Goal: Task Accomplishment & Management: Manage account settings

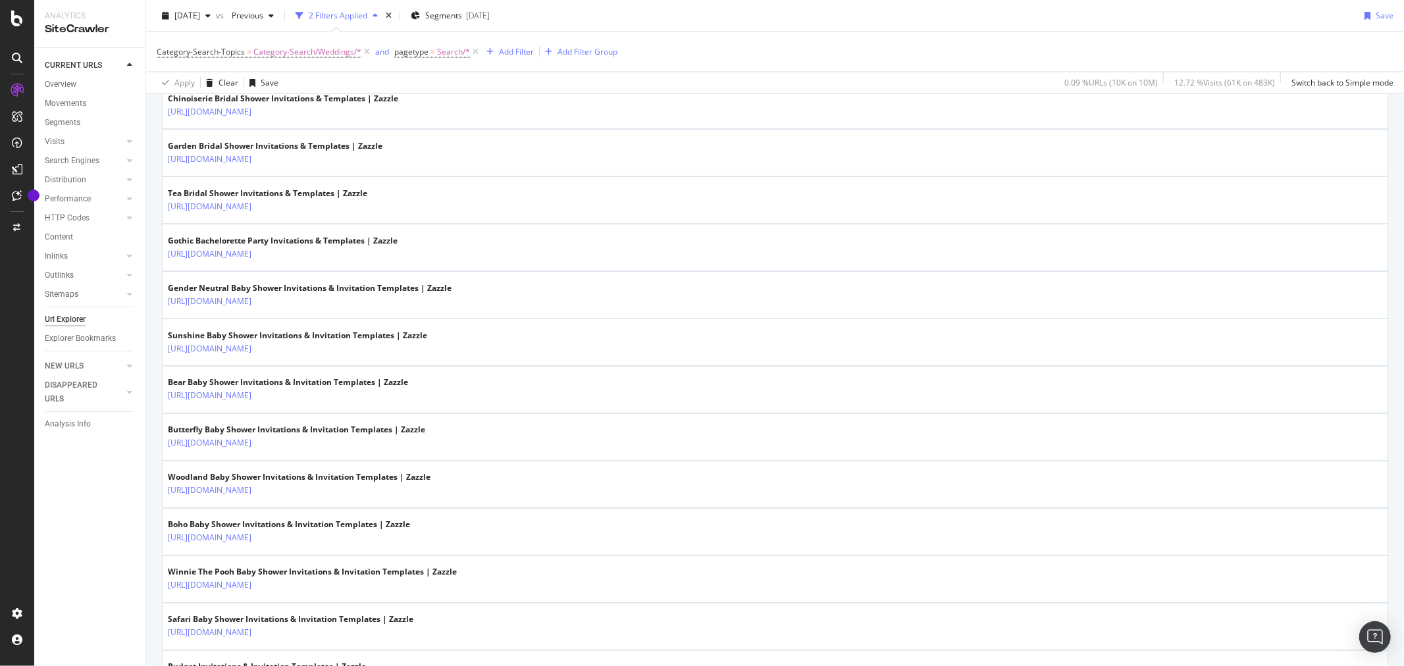
scroll to position [586, 0]
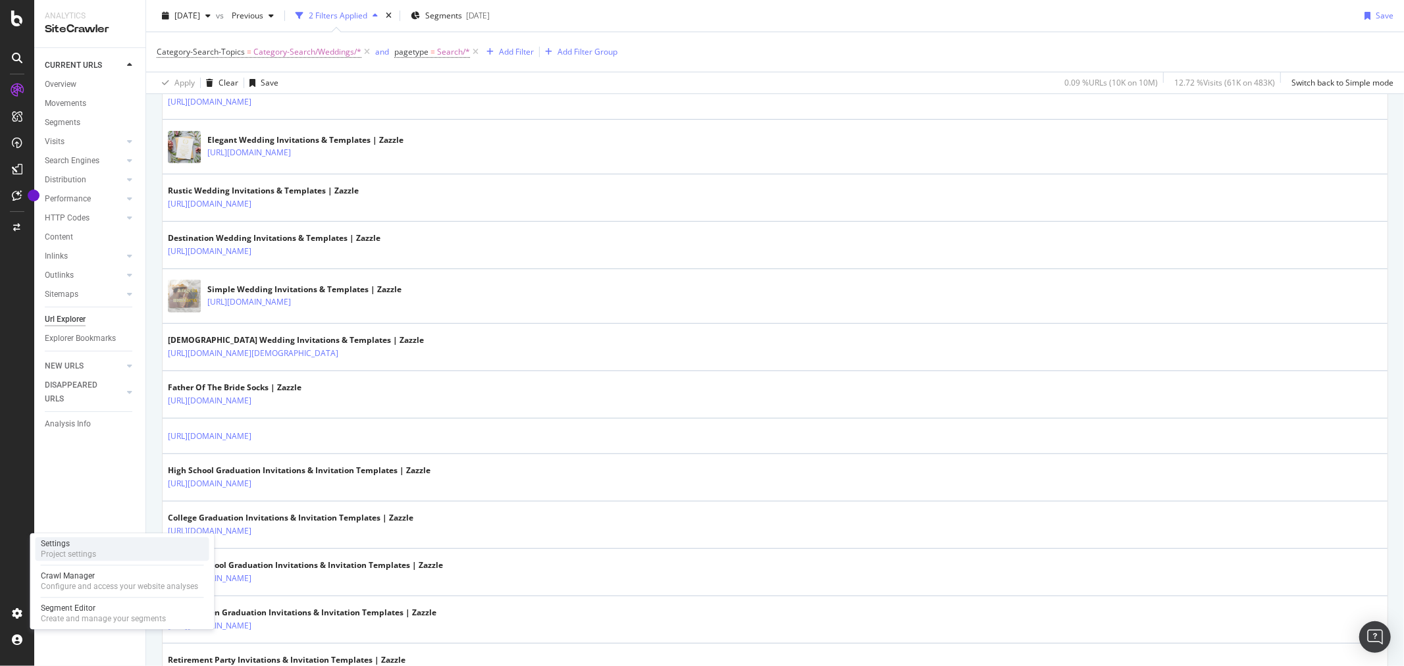
click at [120, 551] on div "Settings Project settings" at bounding box center [123, 549] width 174 height 24
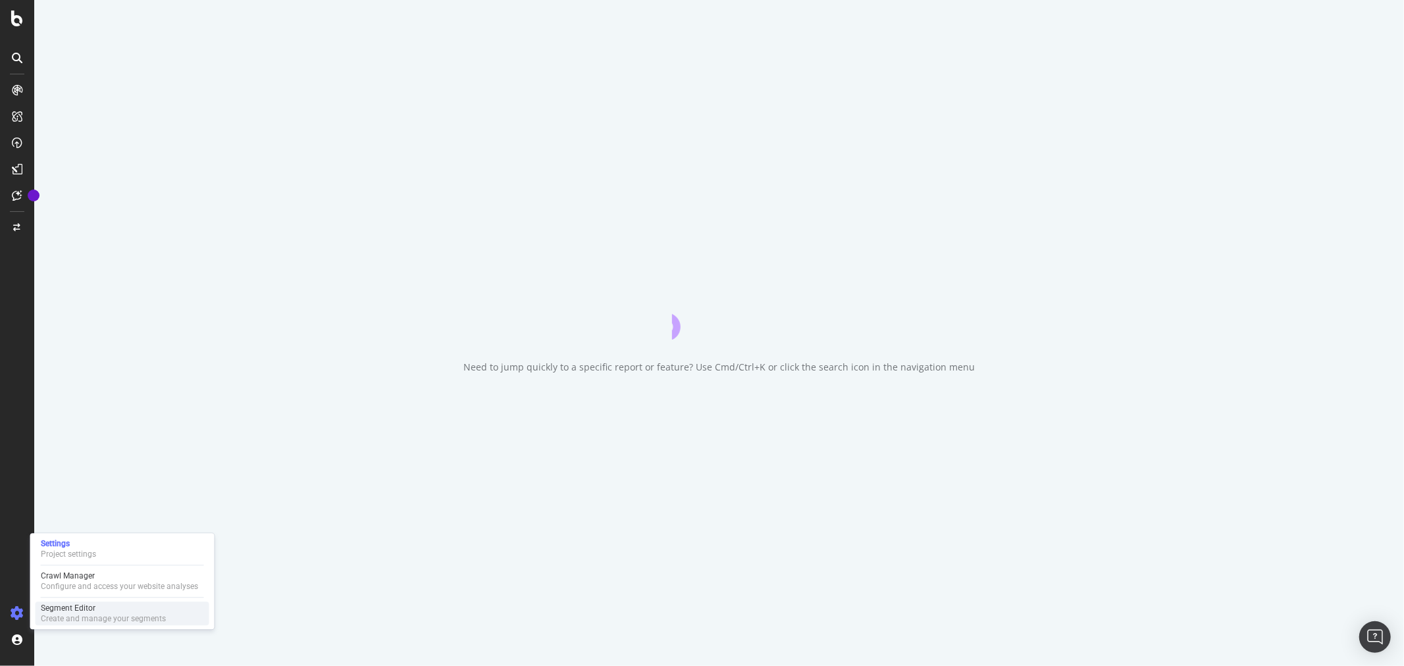
click at [81, 605] on div "Segment Editor" at bounding box center [103, 608] width 125 height 11
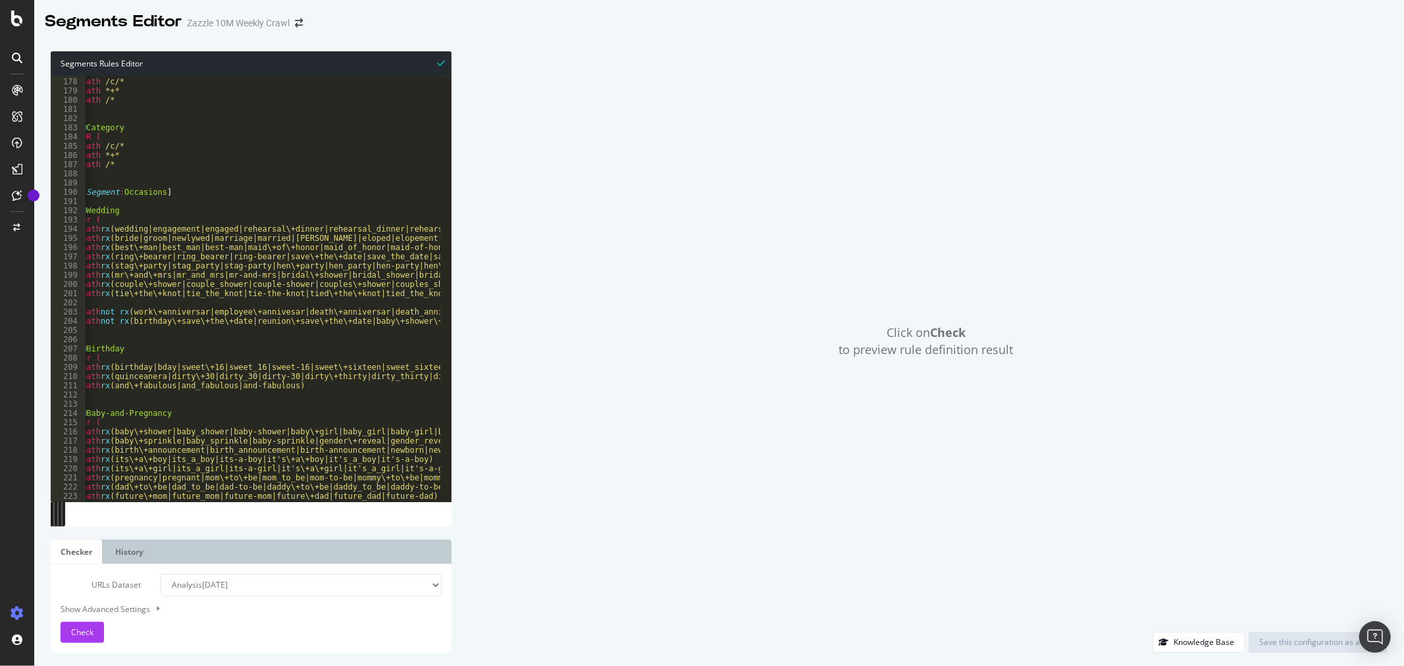
scroll to position [0, 7]
